Goal: Task Accomplishment & Management: Complete application form

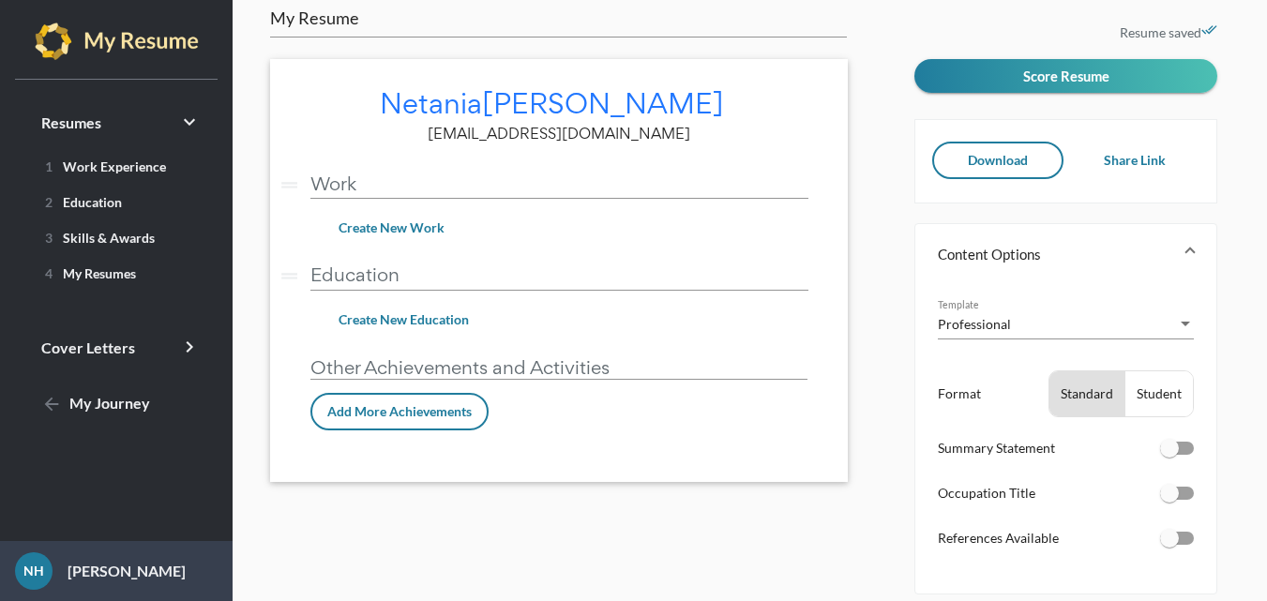
scroll to position [18, 0]
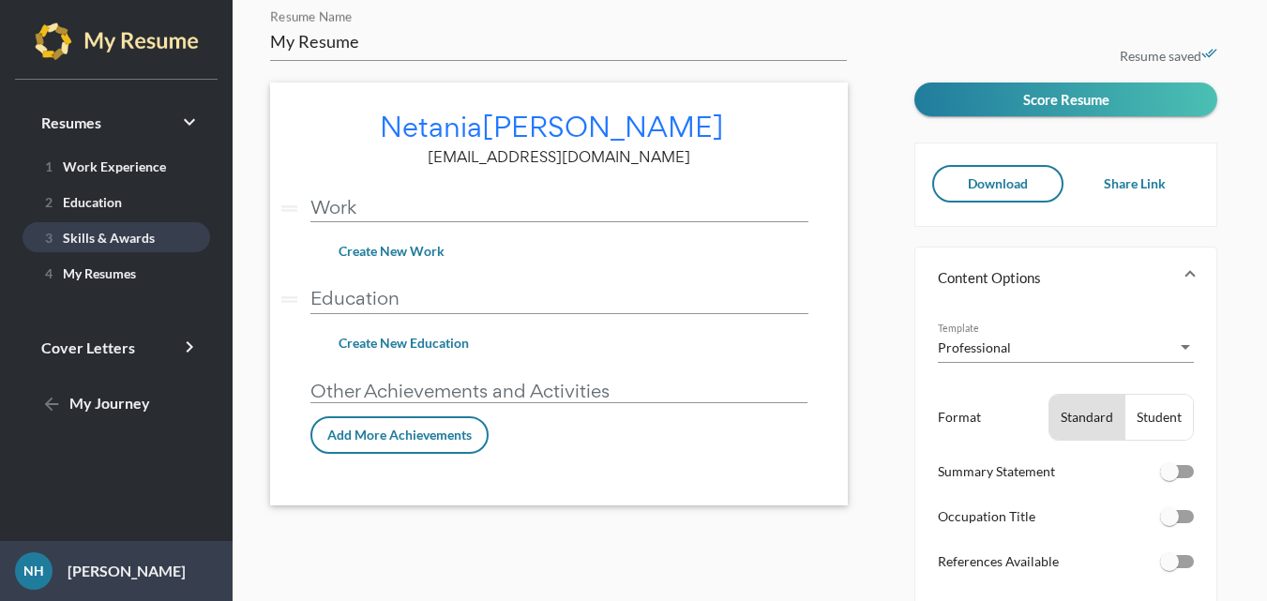
click at [98, 233] on span "3 Skills & Awards" at bounding box center [96, 238] width 117 height 16
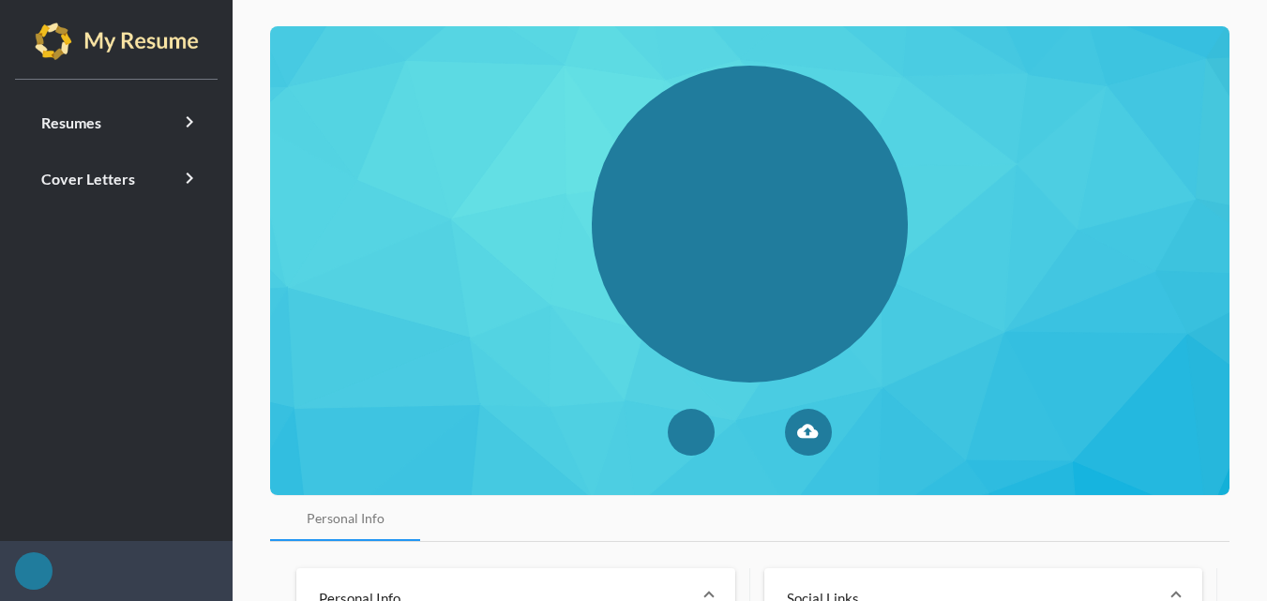
type input "Netania"
type input "[PERSON_NAME]"
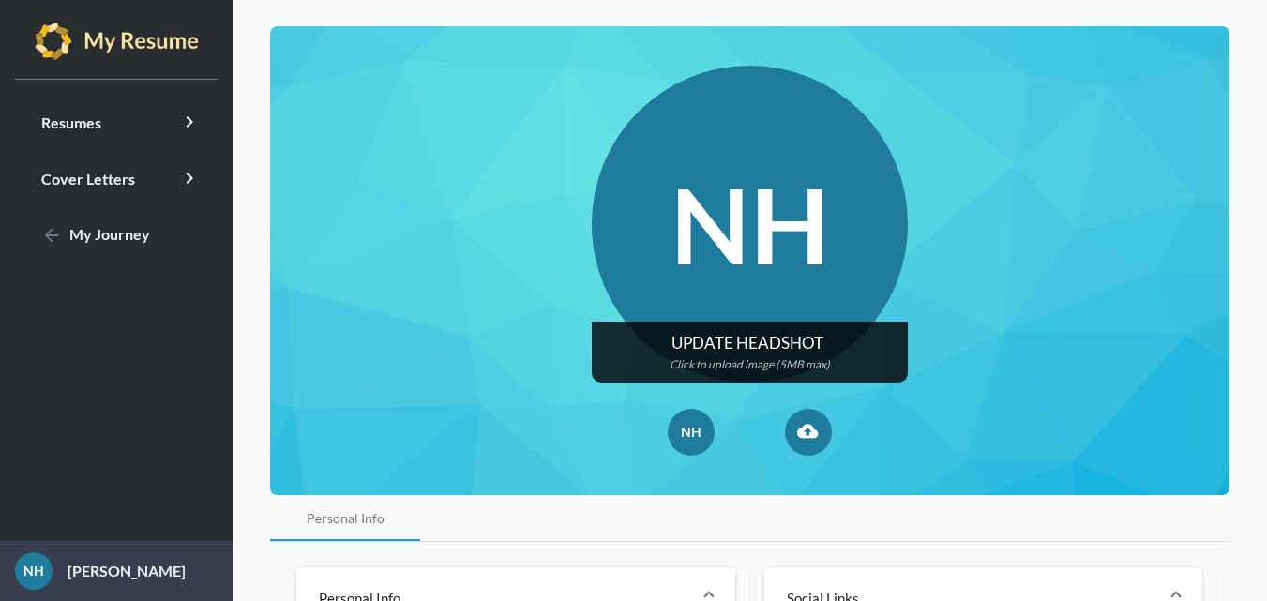
click at [806, 334] on input "file" at bounding box center [750, 352] width 317 height 61
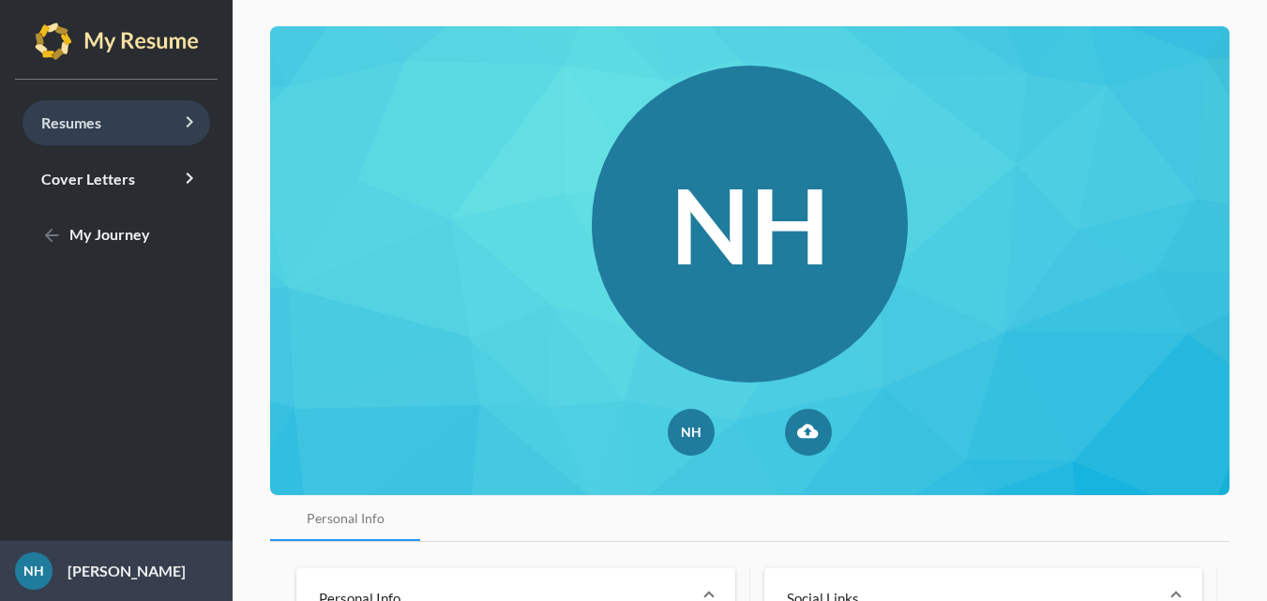
click at [141, 134] on link "Resumes keyboard_arrow_right" at bounding box center [117, 122] width 188 height 45
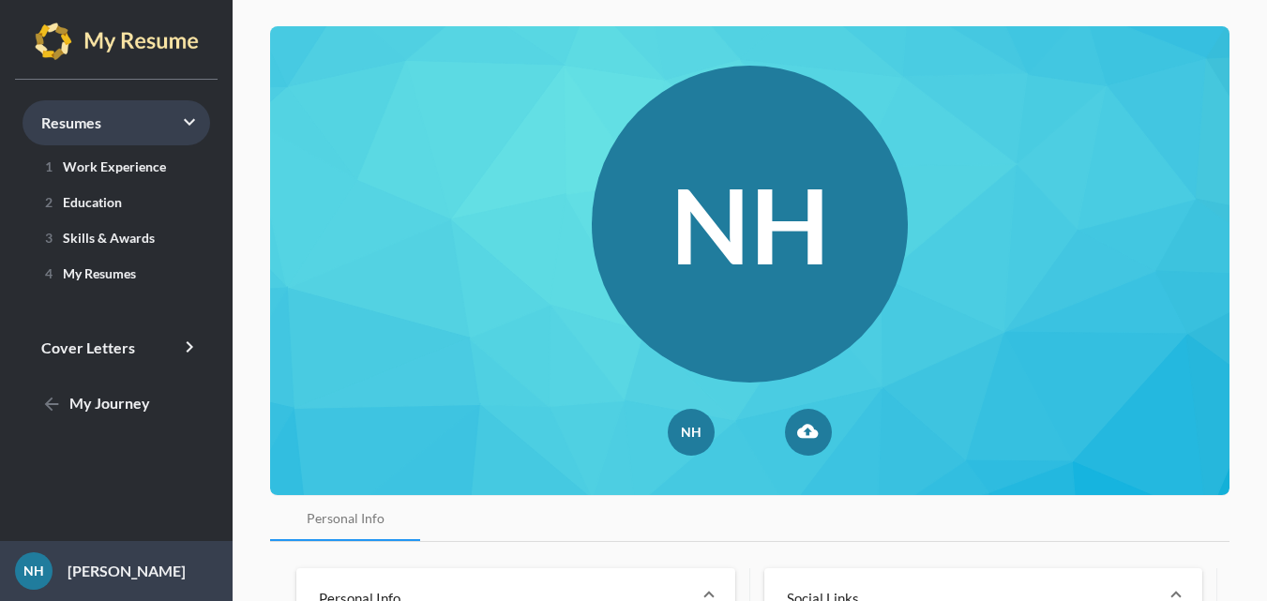
click at [151, 138] on link "Resumes keyboard_arrow_right" at bounding box center [117, 122] width 188 height 45
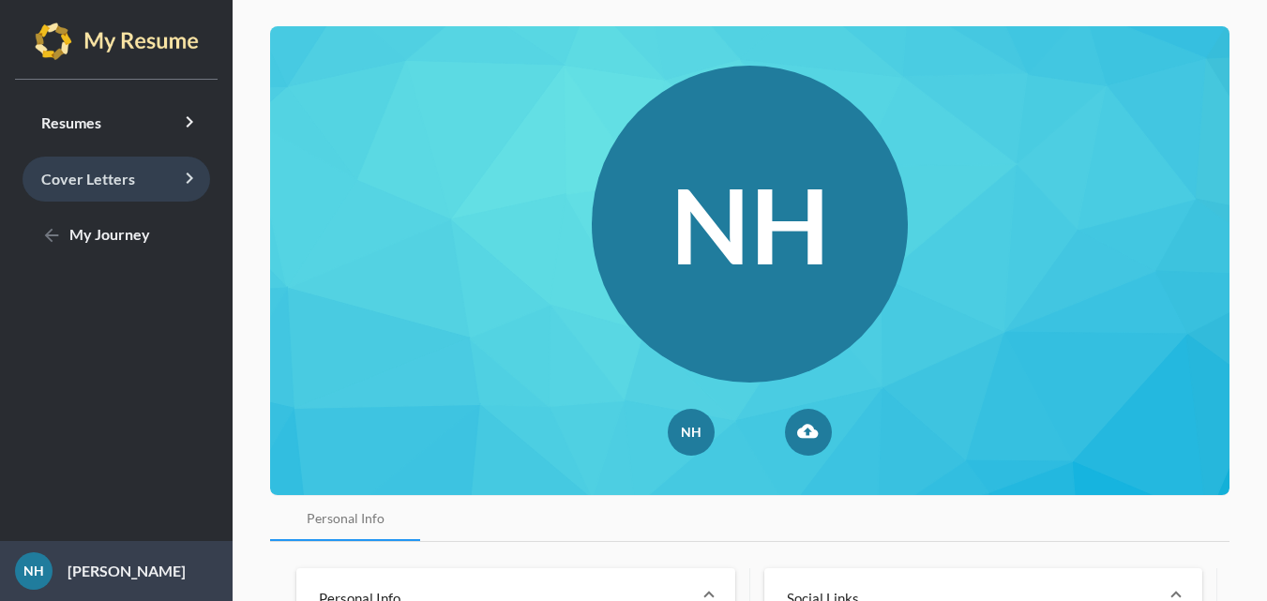
click at [146, 166] on link "Cover Letters keyboard_arrow_right" at bounding box center [117, 179] width 188 height 45
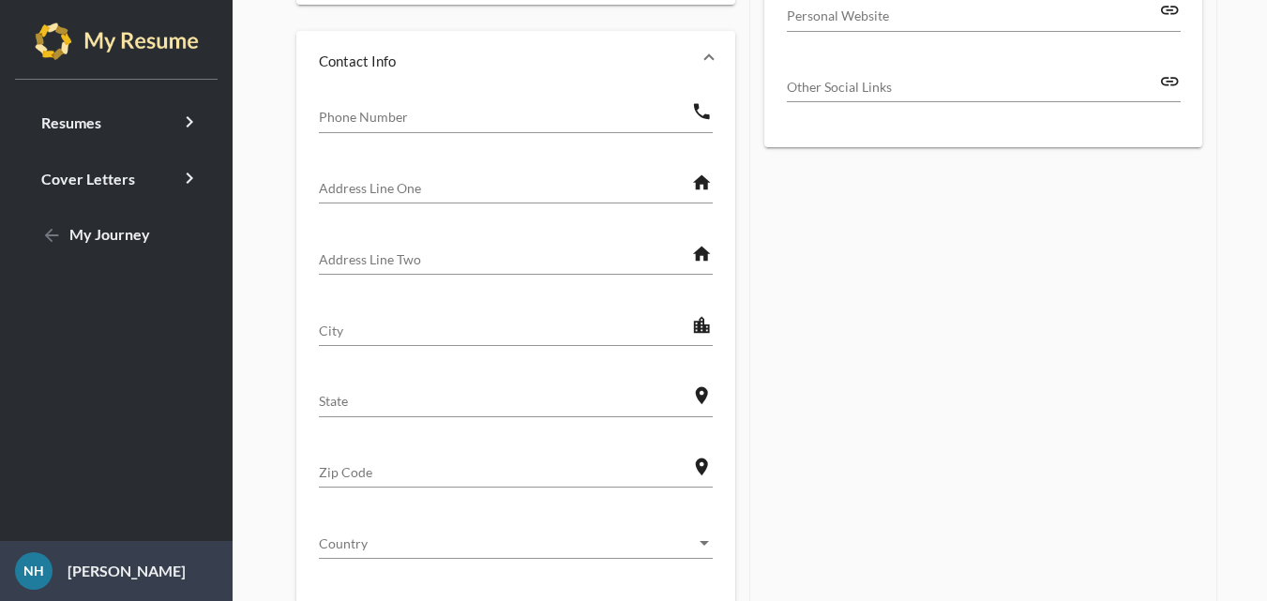
scroll to position [876, 0]
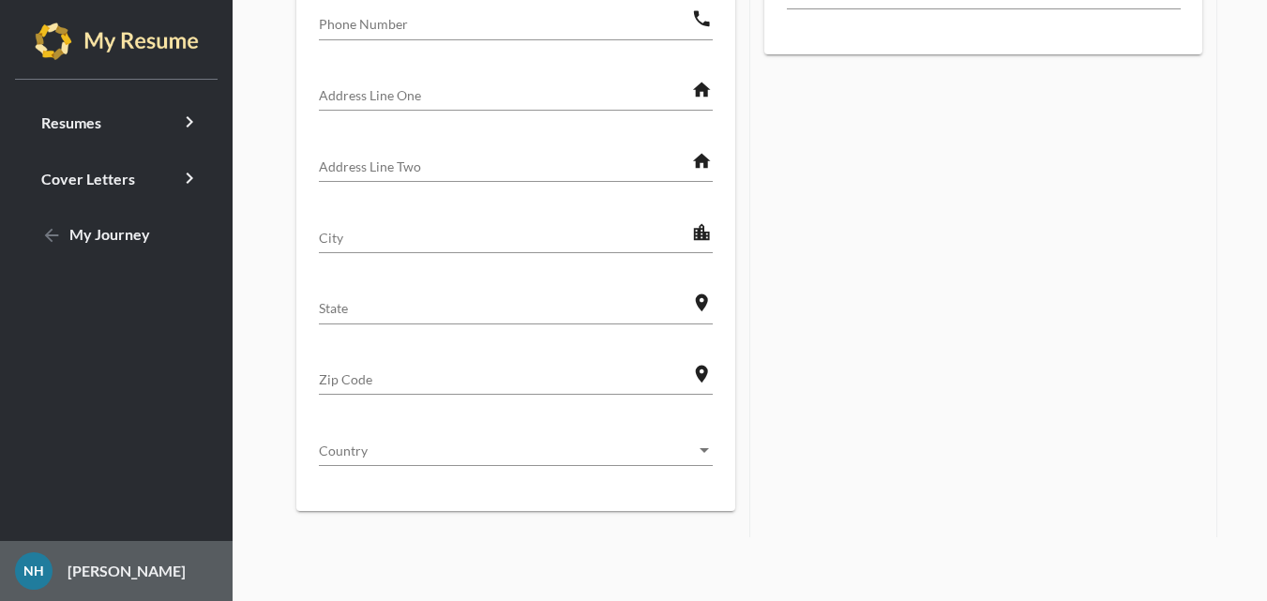
click at [139, 551] on link "NH Netania Hunt" at bounding box center [116, 571] width 233 height 60
click at [143, 548] on link "NH Netania Hunt" at bounding box center [116, 571] width 233 height 60
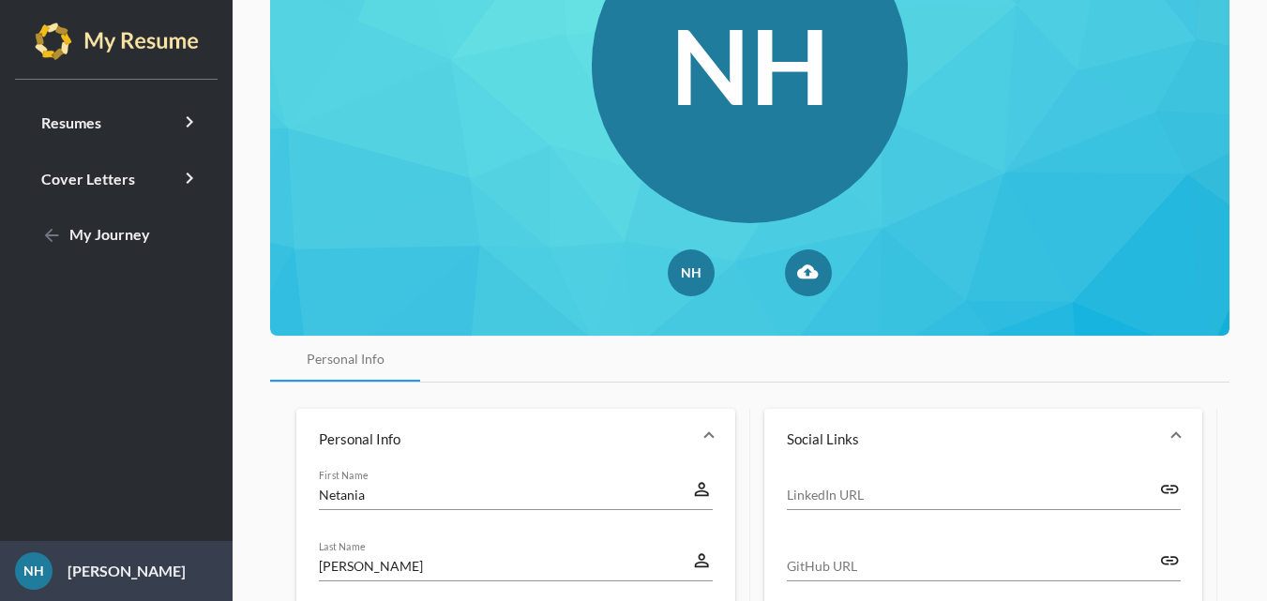
scroll to position [0, 0]
